Goal: Task Accomplishment & Management: Use online tool/utility

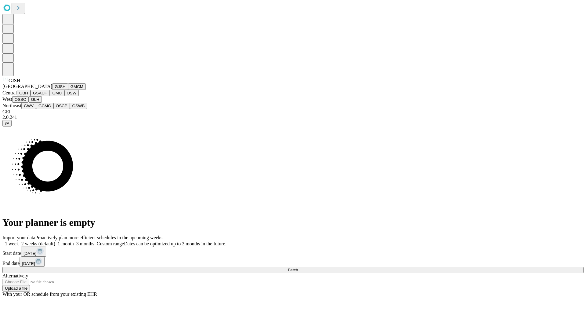
click at [52, 90] on button "GJSH" at bounding box center [60, 86] width 16 height 6
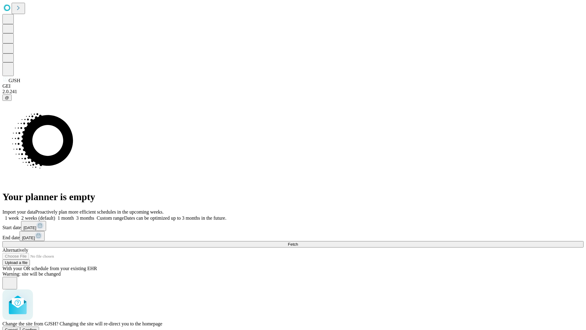
click at [37, 327] on span "Confirm" at bounding box center [30, 329] width 14 height 5
click at [74, 215] on label "1 month" at bounding box center [64, 217] width 19 height 5
click at [298, 242] on span "Fetch" at bounding box center [293, 244] width 10 height 5
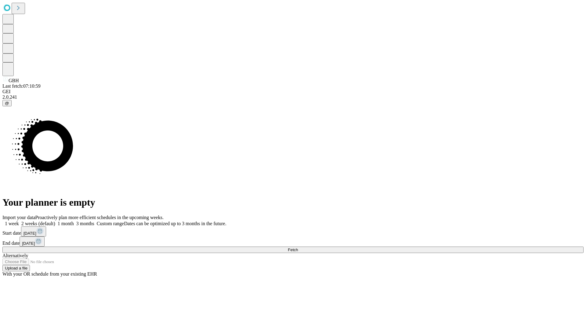
click at [74, 221] on label "1 month" at bounding box center [64, 223] width 19 height 5
click at [298, 247] on span "Fetch" at bounding box center [293, 249] width 10 height 5
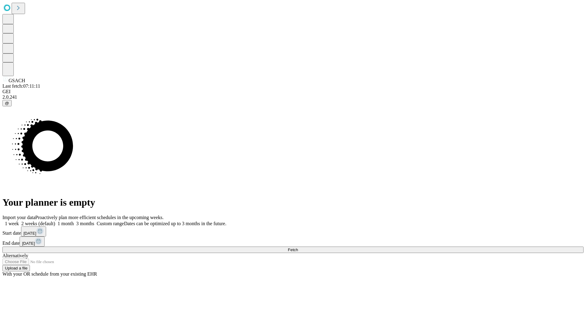
click at [74, 221] on label "1 month" at bounding box center [64, 223] width 19 height 5
click at [298, 247] on span "Fetch" at bounding box center [293, 249] width 10 height 5
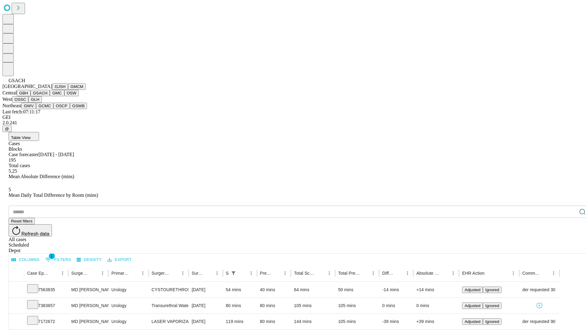
click at [50, 96] on button "GMC" at bounding box center [57, 93] width 14 height 6
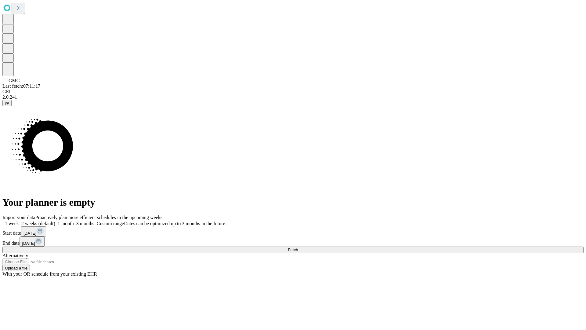
click at [74, 221] on label "1 month" at bounding box center [64, 223] width 19 height 5
click at [298, 247] on span "Fetch" at bounding box center [293, 249] width 10 height 5
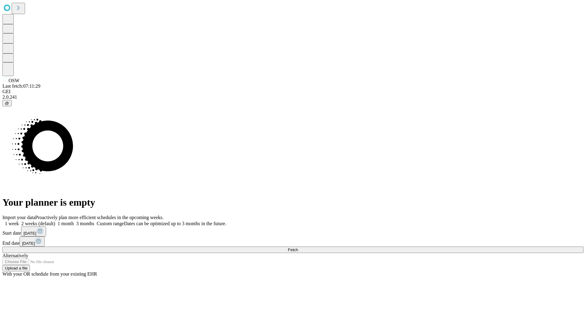
click at [298, 247] on span "Fetch" at bounding box center [293, 249] width 10 height 5
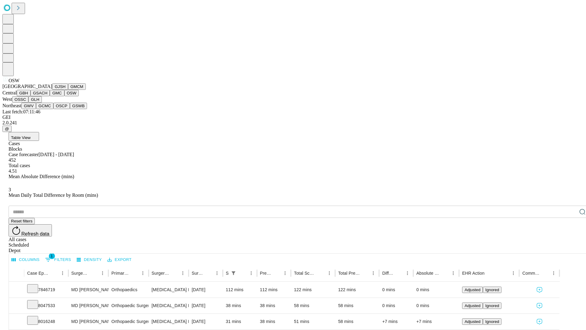
click at [29, 103] on button "OSSC" at bounding box center [20, 99] width 16 height 6
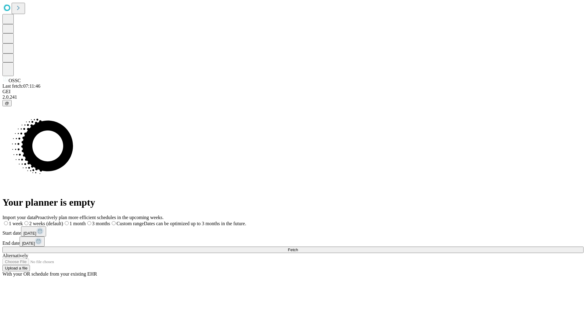
click at [86, 221] on label "1 month" at bounding box center [74, 223] width 23 height 5
click at [298, 247] on span "Fetch" at bounding box center [293, 249] width 10 height 5
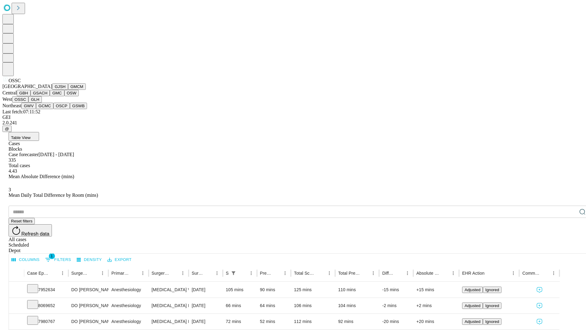
click at [42, 103] on button "GLH" at bounding box center [34, 99] width 13 height 6
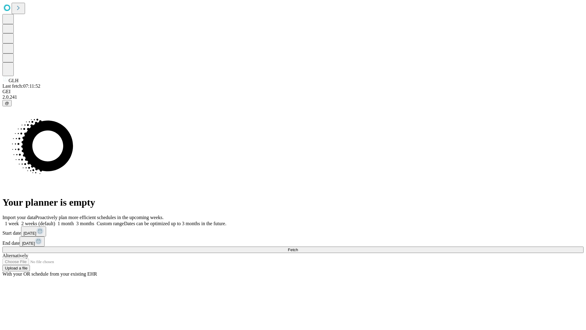
click at [74, 221] on label "1 month" at bounding box center [64, 223] width 19 height 5
click at [298, 247] on span "Fetch" at bounding box center [293, 249] width 10 height 5
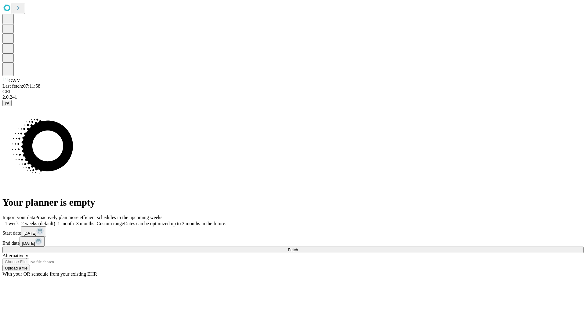
click at [74, 221] on label "1 month" at bounding box center [64, 223] width 19 height 5
click at [298, 247] on span "Fetch" at bounding box center [293, 249] width 10 height 5
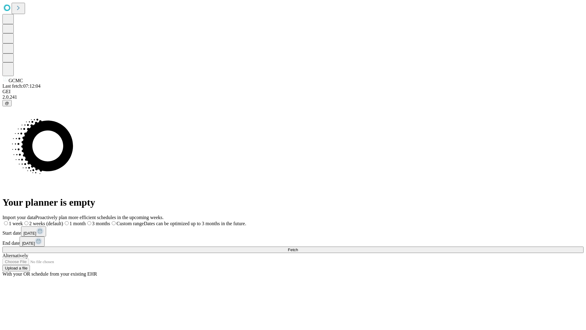
click at [86, 221] on label "1 month" at bounding box center [74, 223] width 23 height 5
click at [298, 247] on span "Fetch" at bounding box center [293, 249] width 10 height 5
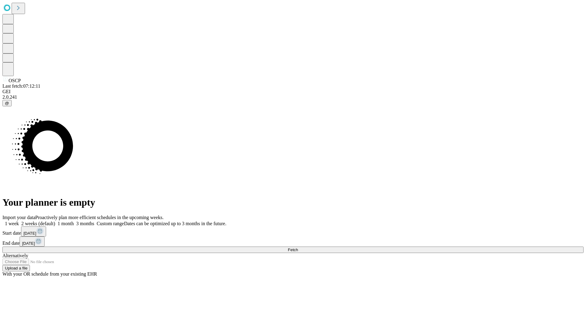
click at [74, 221] on label "1 month" at bounding box center [64, 223] width 19 height 5
click at [298, 247] on span "Fetch" at bounding box center [293, 249] width 10 height 5
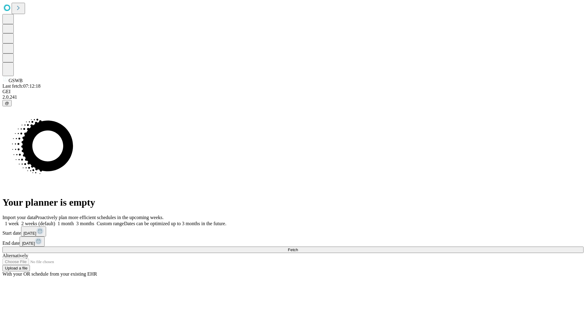
click at [74, 221] on label "1 month" at bounding box center [64, 223] width 19 height 5
click at [298, 247] on span "Fetch" at bounding box center [293, 249] width 10 height 5
